Goal: Find specific page/section: Find specific page/section

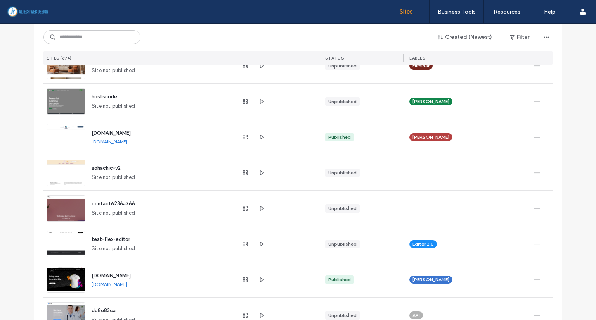
scroll to position [2270, 0]
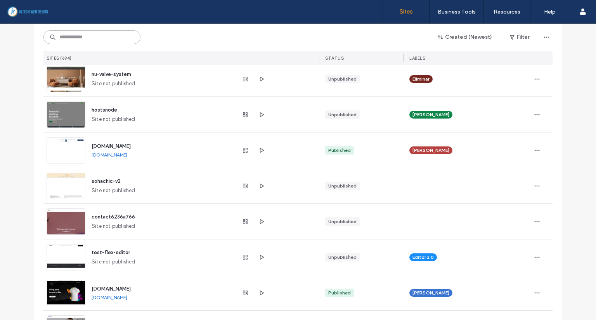
click at [77, 36] on input at bounding box center [91, 37] width 97 height 14
type input "****"
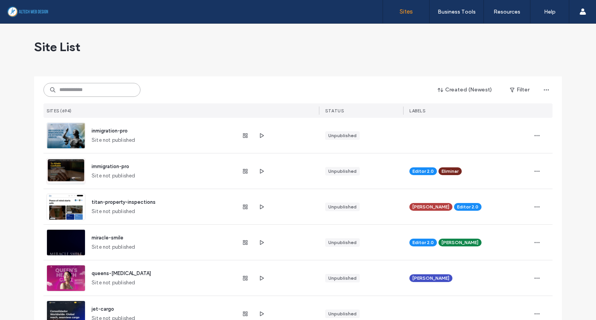
click at [99, 90] on input at bounding box center [91, 90] width 97 height 14
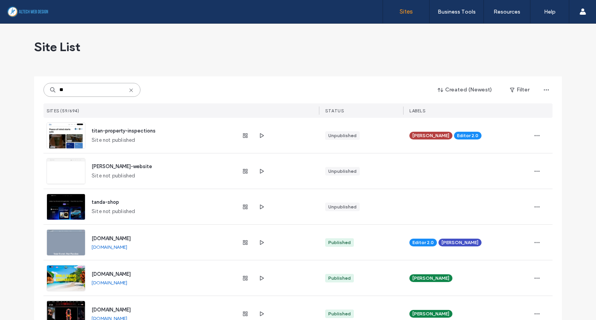
type input "*"
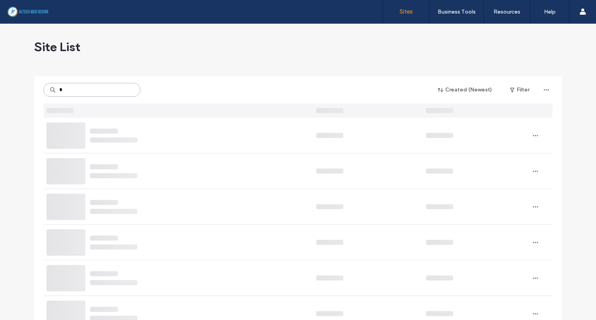
type input "*"
